Goal: Task Accomplishment & Management: Use online tool/utility

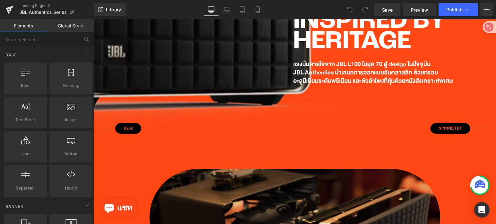
scroll to position [904, 0]
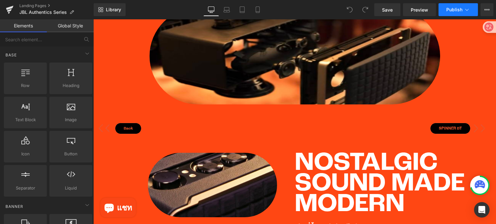
click at [465, 8] on icon at bounding box center [467, 9] width 6 height 6
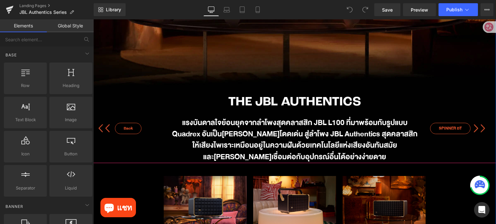
scroll to position [226, 0]
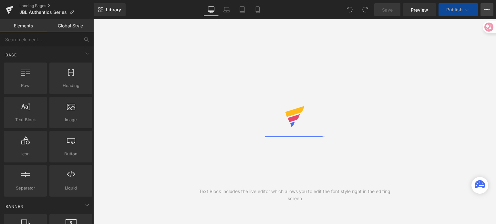
click at [485, 11] on icon at bounding box center [486, 9] width 5 height 5
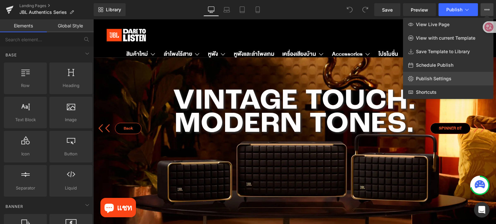
click at [441, 81] on span "Publish Settings" at bounding box center [434, 79] width 36 height 6
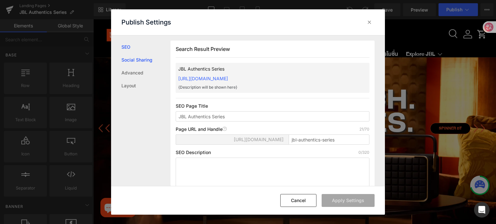
click at [132, 61] on link "Social Sharing" at bounding box center [145, 60] width 49 height 13
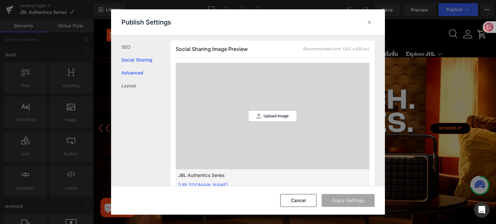
click at [132, 71] on link "Advanced" at bounding box center [145, 72] width 49 height 13
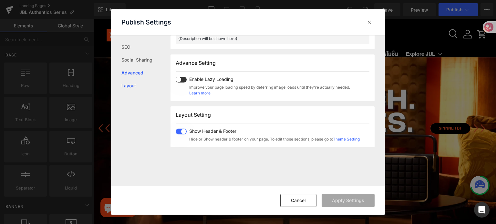
scroll to position [333, 0]
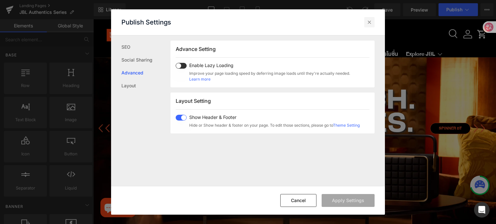
click at [369, 24] on icon at bounding box center [369, 22] width 6 height 6
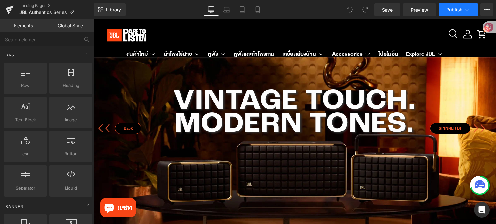
click at [461, 9] on span "Publish" at bounding box center [454, 9] width 16 height 5
click at [488, 10] on icon at bounding box center [486, 9] width 5 height 5
